Goal: Check status: Check status

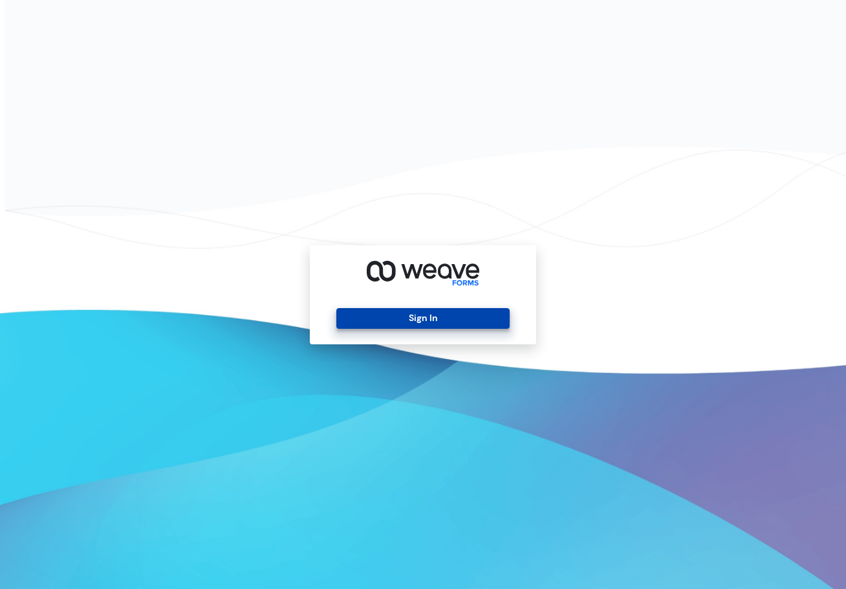
click at [414, 314] on button "Sign In" at bounding box center [422, 318] width 173 height 21
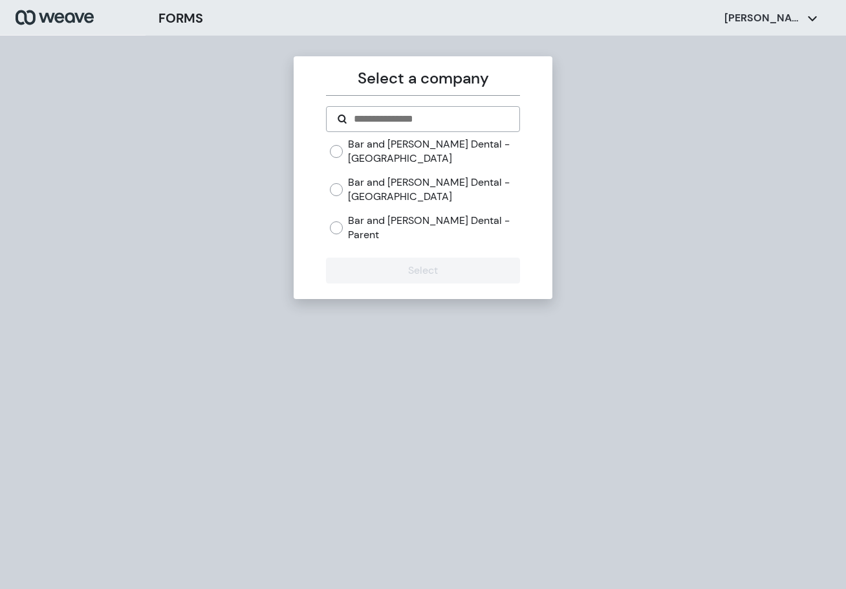
click at [438, 188] on label "Bar and [PERSON_NAME] Dental - [GEOGRAPHIC_DATA]" at bounding box center [433, 189] width 171 height 28
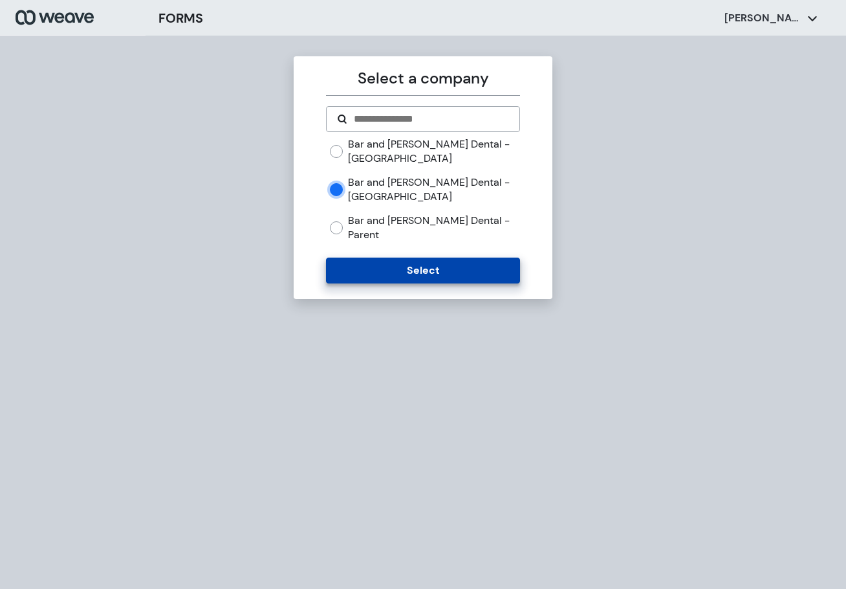
click at [437, 257] on button "Select" at bounding box center [422, 270] width 193 height 26
